Goal: Answer question/provide support: Answer question/provide support

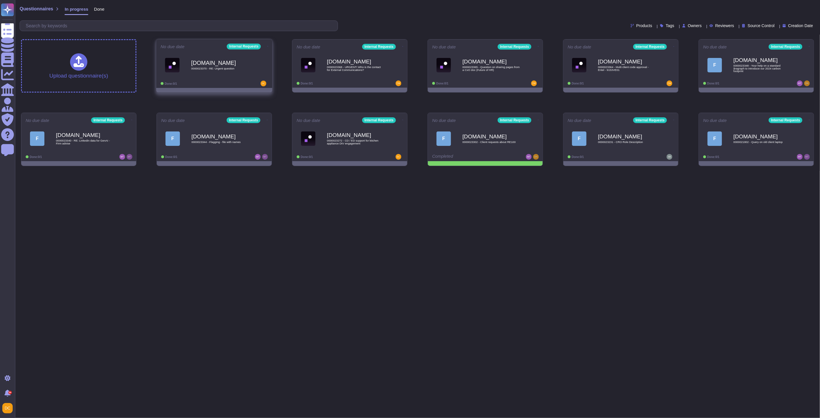
click at [205, 71] on div "Force.com 0000023370 - RE: Urgent question" at bounding box center [220, 64] width 58 height 23
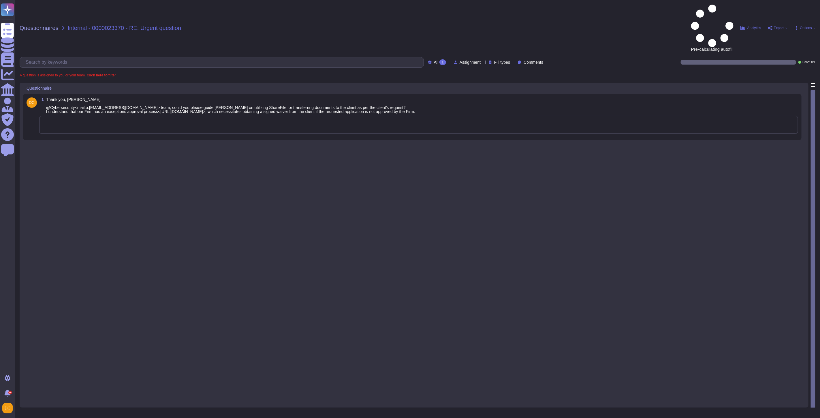
click at [110, 116] on textarea at bounding box center [418, 125] width 759 height 18
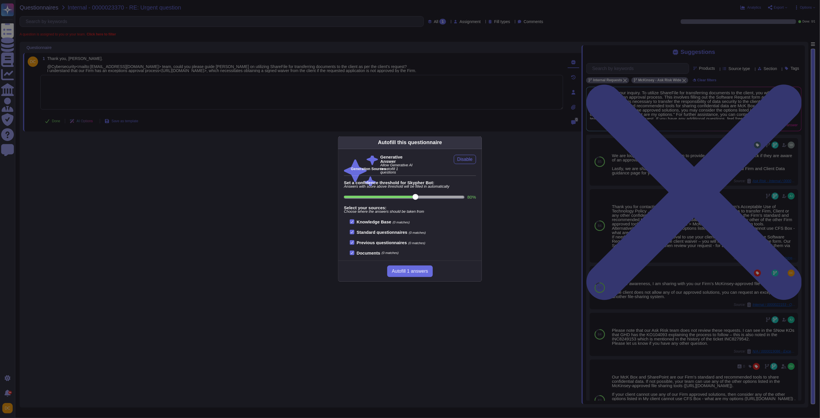
click at [196, 122] on div "Autofill this questionnaire Generative Answer Allow Generative AI to autofill 1…" at bounding box center [410, 209] width 820 height 418
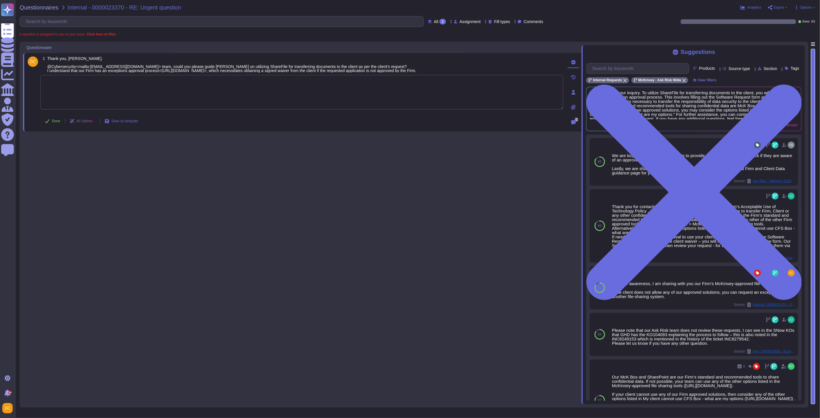
click at [119, 95] on textarea at bounding box center [301, 92] width 523 height 35
paste textarea "As previously mentioned by Gabriela, this software is not approved for use on F…"
type textarea "As previously mentioned by Gabriela, this software is not approved for use on F…"
click at [47, 122] on icon at bounding box center [47, 121] width 5 height 5
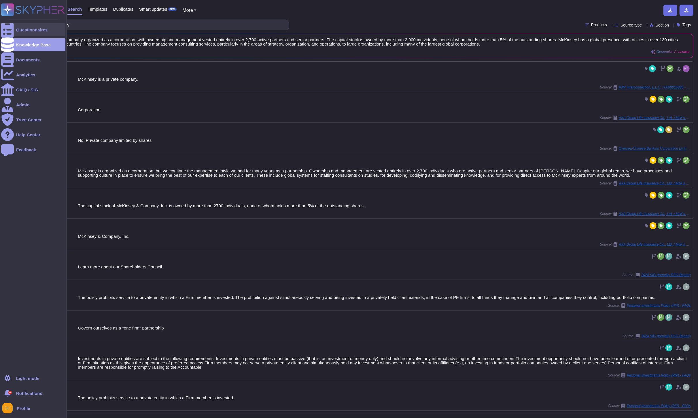
drag, startPoint x: 0, startPoint y: 0, endPoint x: 9, endPoint y: 28, distance: 29.4
click at [9, 28] on icon at bounding box center [7, 29] width 13 height 17
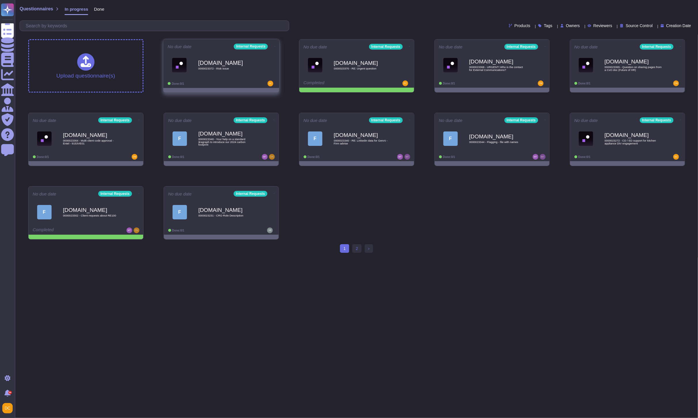
click at [261, 78] on div "[DOMAIN_NAME] 0000023372 - Risk issue" at bounding box center [221, 64] width 107 height 29
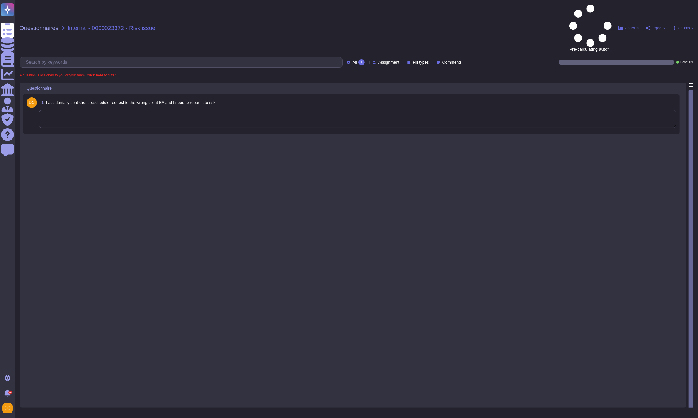
click at [80, 110] on textarea at bounding box center [357, 119] width 637 height 18
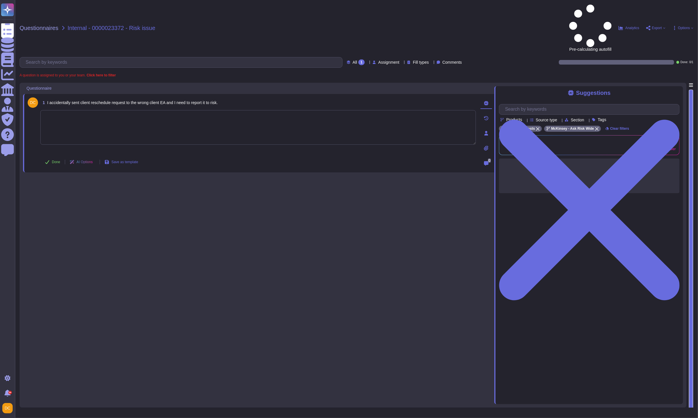
paste textarea "We are connecting you with @SOC for transparency and to provide any additional …"
type textarea "We are connecting you with @SOC for transparency and to provide any additional …"
click at [59, 156] on button "Done" at bounding box center [52, 162] width 25 height 12
